Goal: Use online tool/utility: Utilize a website feature to perform a specific function

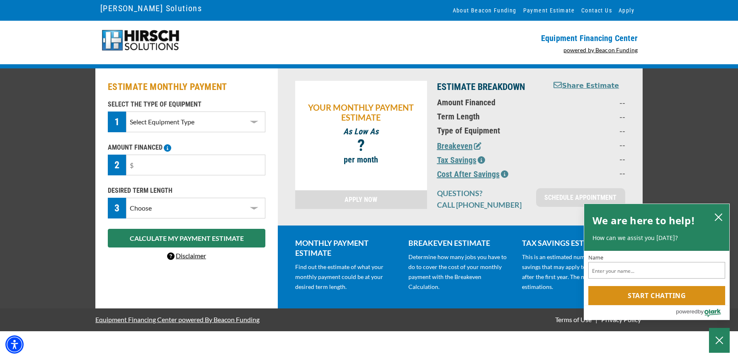
click at [242, 130] on select "Select Equipment Type DTG Printing Embroidery Screen Printing Software and Auto…" at bounding box center [195, 121] width 139 height 21
select select "10"
click at [126, 111] on select "Select Equipment Type DTG Printing Embroidery Screen Printing Software and Auto…" at bounding box center [195, 121] width 139 height 21
click at [215, 167] on input "text" at bounding box center [195, 165] width 139 height 21
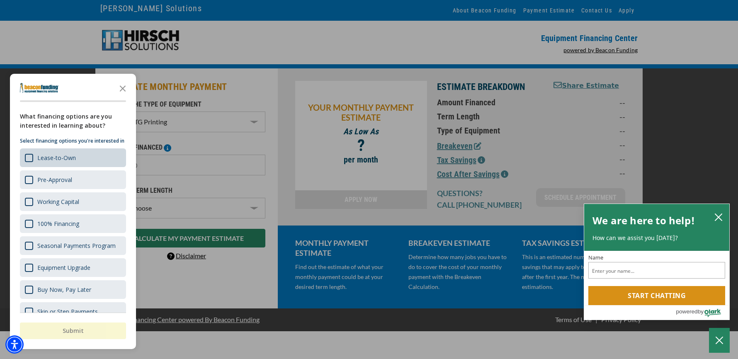
click at [72, 162] on div "Lease-to-Own" at bounding box center [56, 158] width 39 height 8
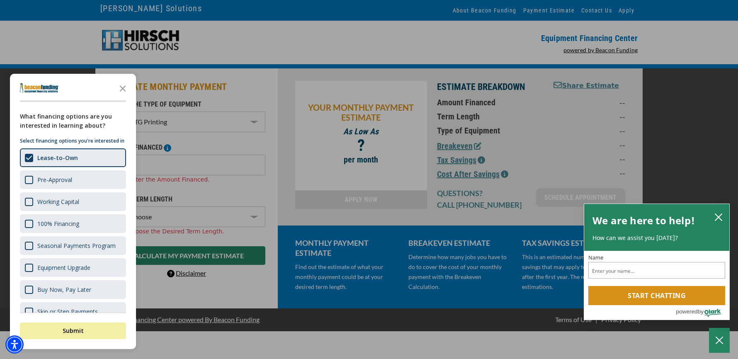
click at [242, 189] on div "button" at bounding box center [369, 179] width 738 height 359
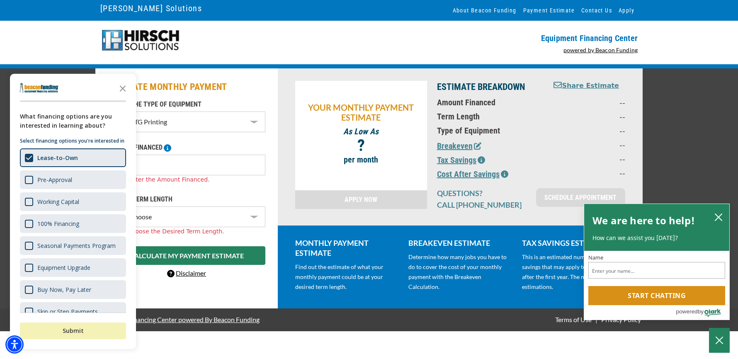
click at [102, 333] on button "Submit" at bounding box center [73, 330] width 106 height 17
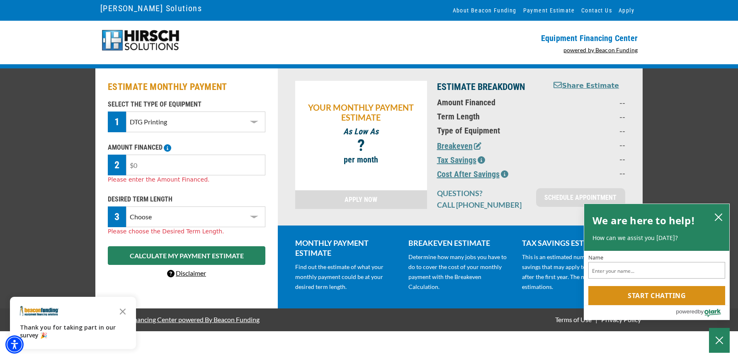
click at [194, 166] on input "text" at bounding box center [195, 165] width 139 height 21
type input "$10,000"
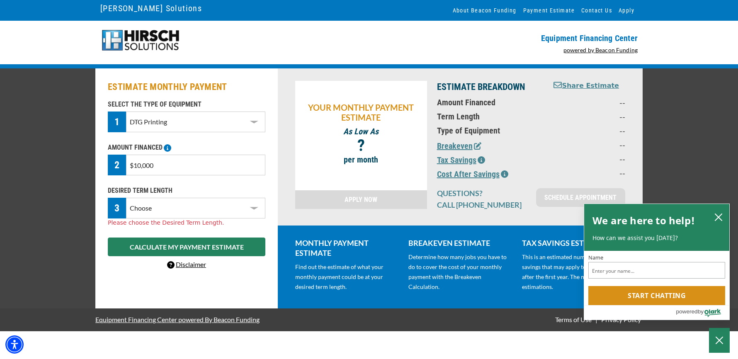
click at [179, 209] on select "Choose 36 Months 48 Months 60 Months" at bounding box center [195, 208] width 139 height 21
select select "36"
click at [126, 198] on select "Choose 36 Months 48 Months 60 Months" at bounding box center [195, 208] width 139 height 21
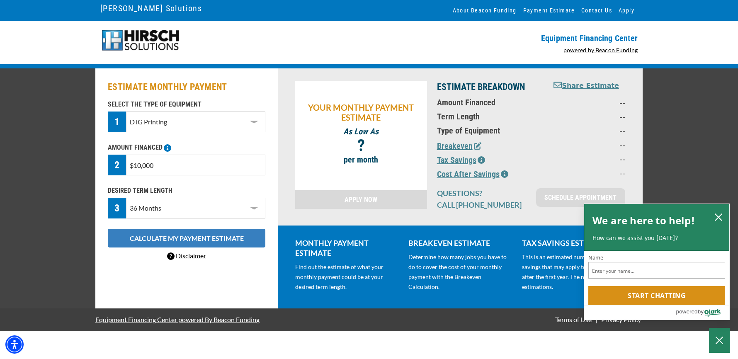
click at [171, 238] on button "CALCULATE MY PAYMENT ESTIMATE" at bounding box center [186, 238] width 157 height 19
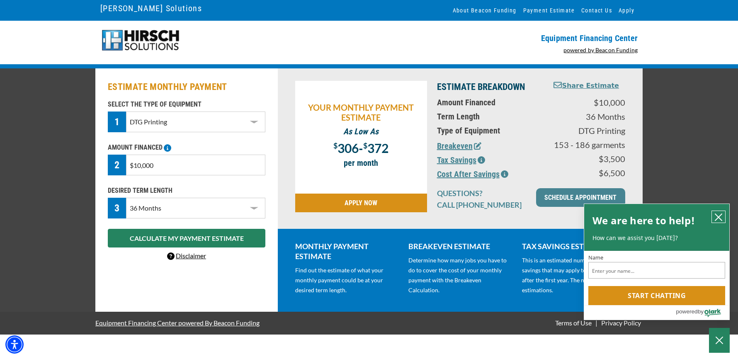
click at [718, 217] on icon "close chatbox" at bounding box center [718, 217] width 8 height 8
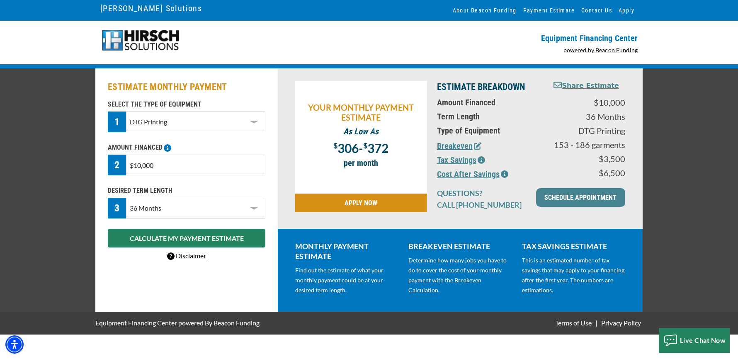
click at [663, 221] on div "ESTIMATE MONTHLY PAYMENT SELECT THE TYPE OF EQUIPMENT 1 Select Equipment Type D…" at bounding box center [369, 189] width 738 height 243
